Goal: Find specific page/section: Find specific page/section

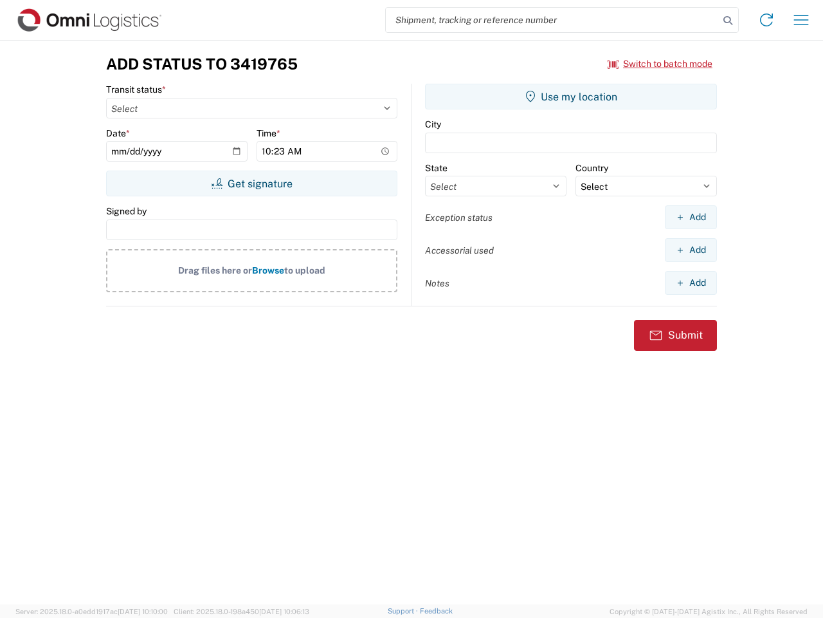
click at [553, 20] on input "search" at bounding box center [552, 20] width 333 height 24
click at [728, 21] on icon at bounding box center [728, 21] width 18 height 18
click at [767, 20] on icon at bounding box center [767, 20] width 21 height 21
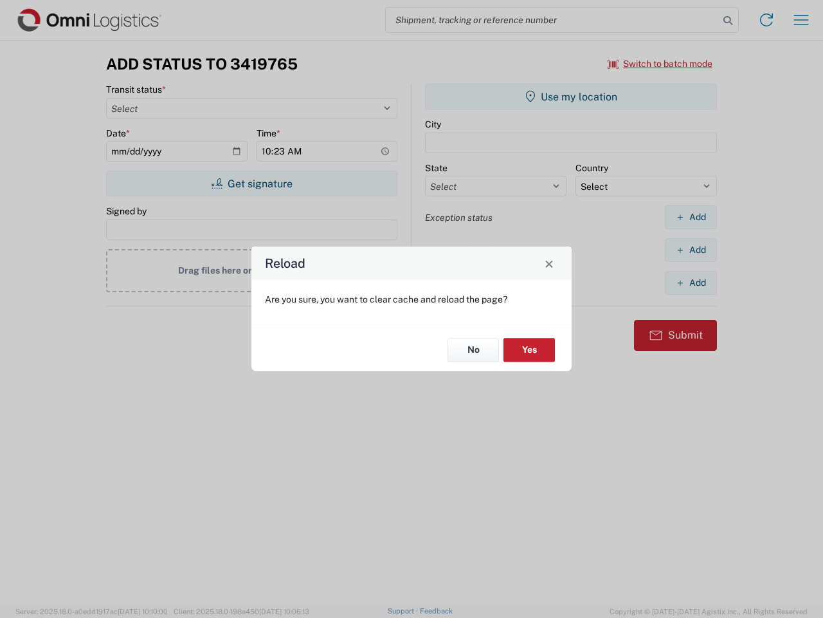
click at [802, 20] on div "Reload Are you sure, you want to clear cache and reload the page? No Yes" at bounding box center [411, 309] width 823 height 618
click at [661, 64] on div "Reload Are you sure, you want to clear cache and reload the page? No Yes" at bounding box center [411, 309] width 823 height 618
click at [252, 183] on div "Reload Are you sure, you want to clear cache and reload the page? No Yes" at bounding box center [411, 309] width 823 height 618
click at [571, 96] on div "Reload Are you sure, you want to clear cache and reload the page? No Yes" at bounding box center [411, 309] width 823 height 618
click at [691, 217] on div "Reload Are you sure, you want to clear cache and reload the page? No Yes" at bounding box center [411, 309] width 823 height 618
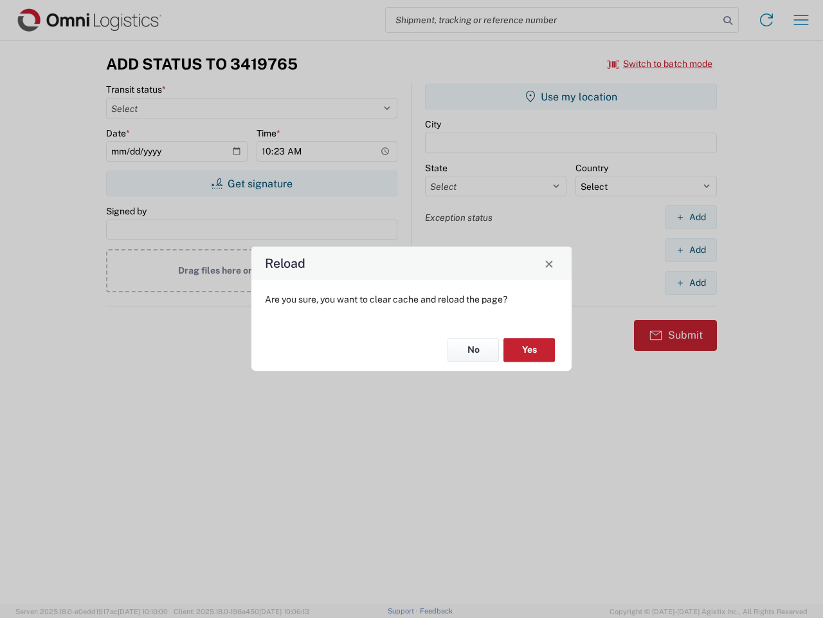
click at [691, 250] on div "Reload Are you sure, you want to clear cache and reload the page? No Yes" at bounding box center [411, 309] width 823 height 618
click at [691, 282] on div "Reload Are you sure, you want to clear cache and reload the page? No Yes" at bounding box center [411, 309] width 823 height 618
